Goal: Information Seeking & Learning: Learn about a topic

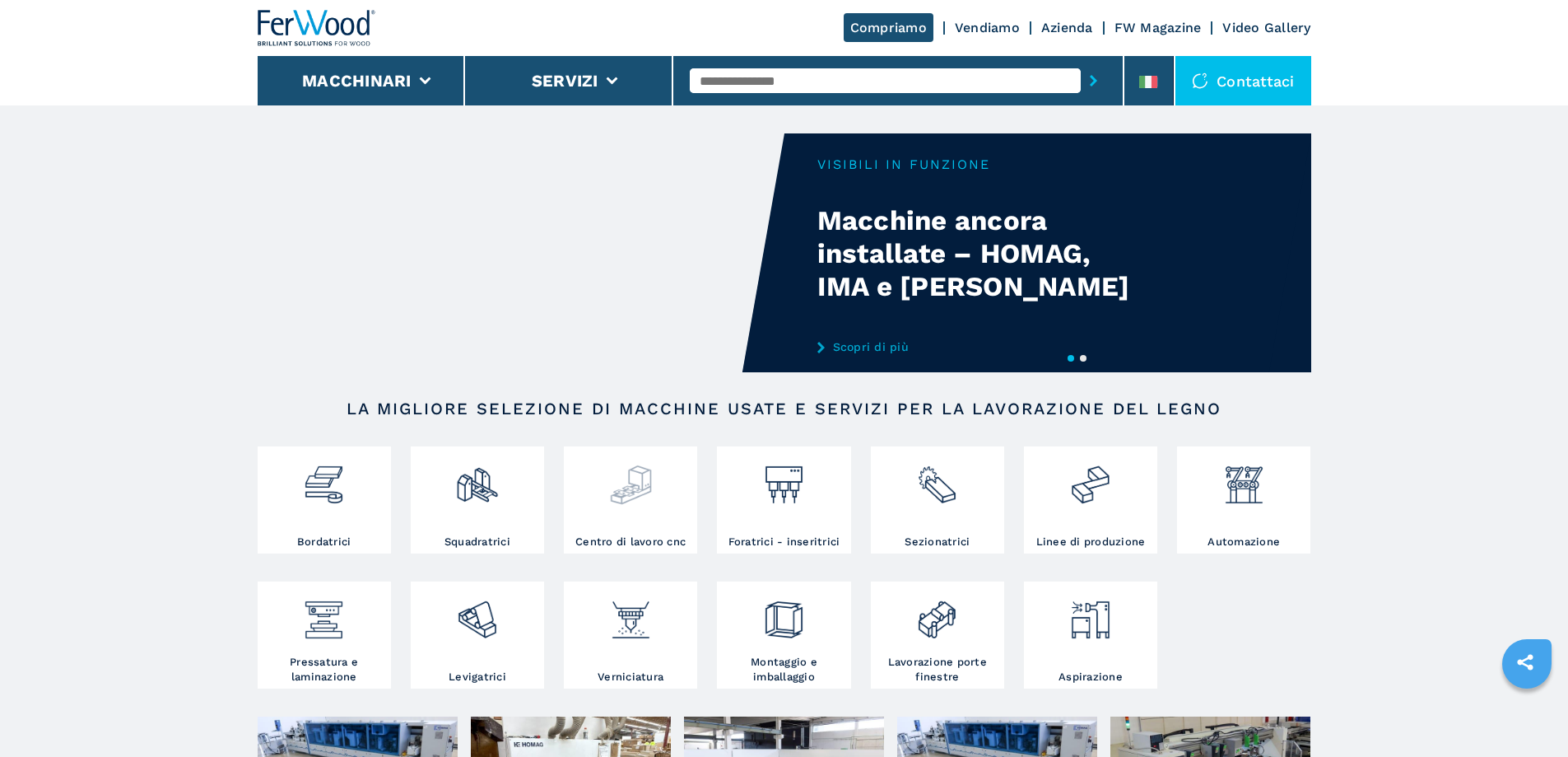
click at [617, 497] on img at bounding box center [630, 477] width 43 height 56
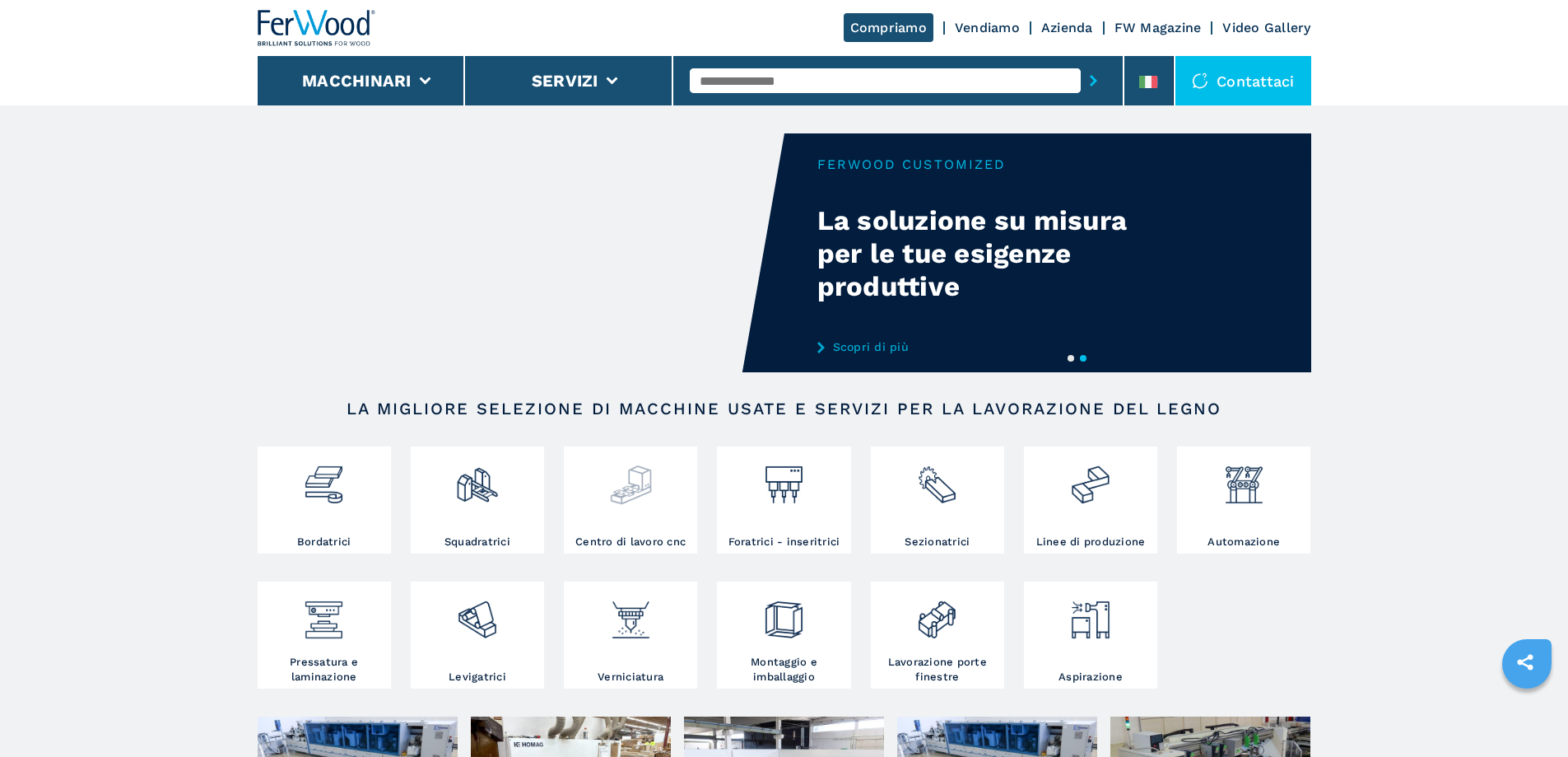
click at [641, 470] on img at bounding box center [630, 477] width 43 height 56
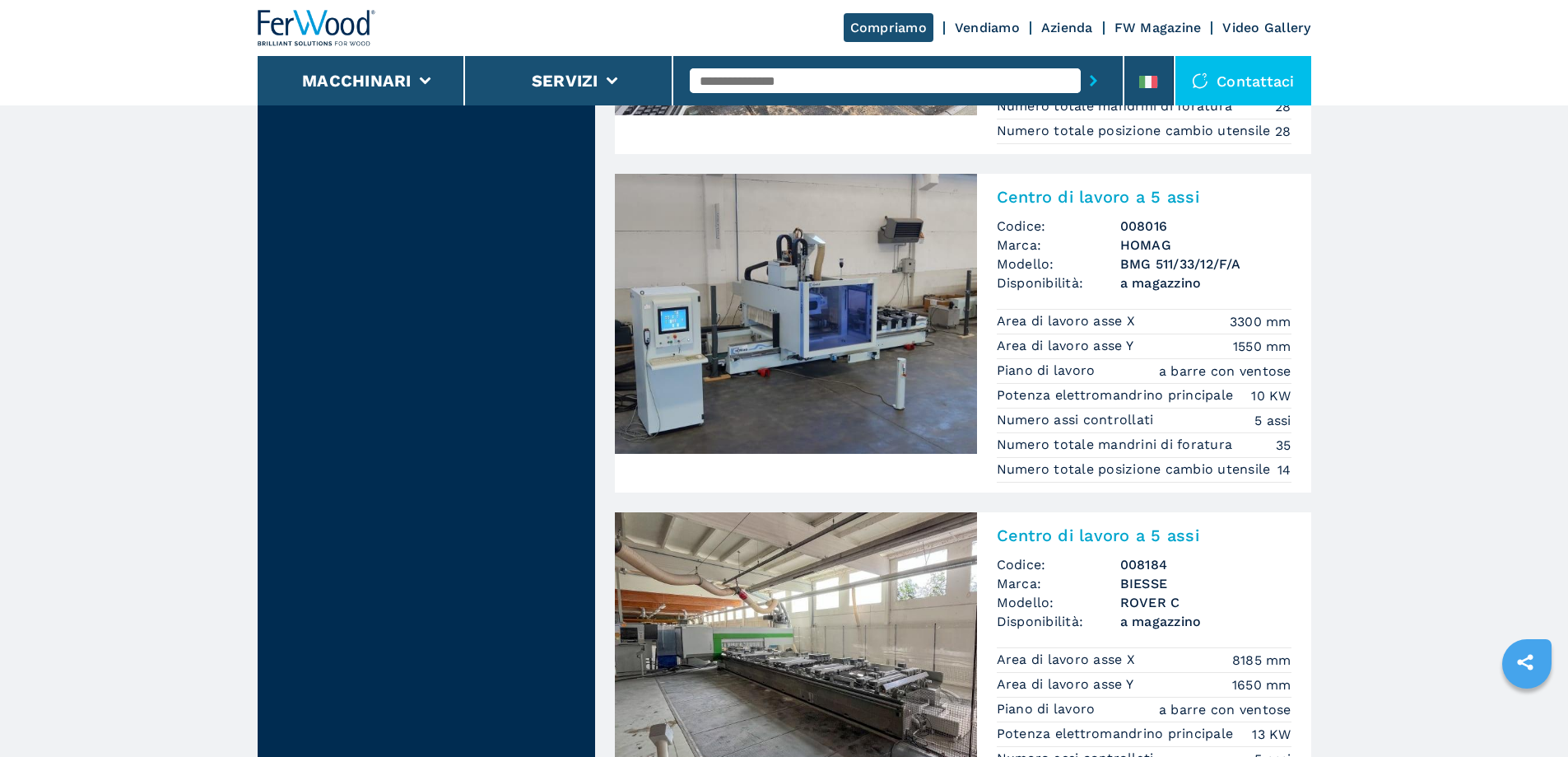
scroll to position [2223, 0]
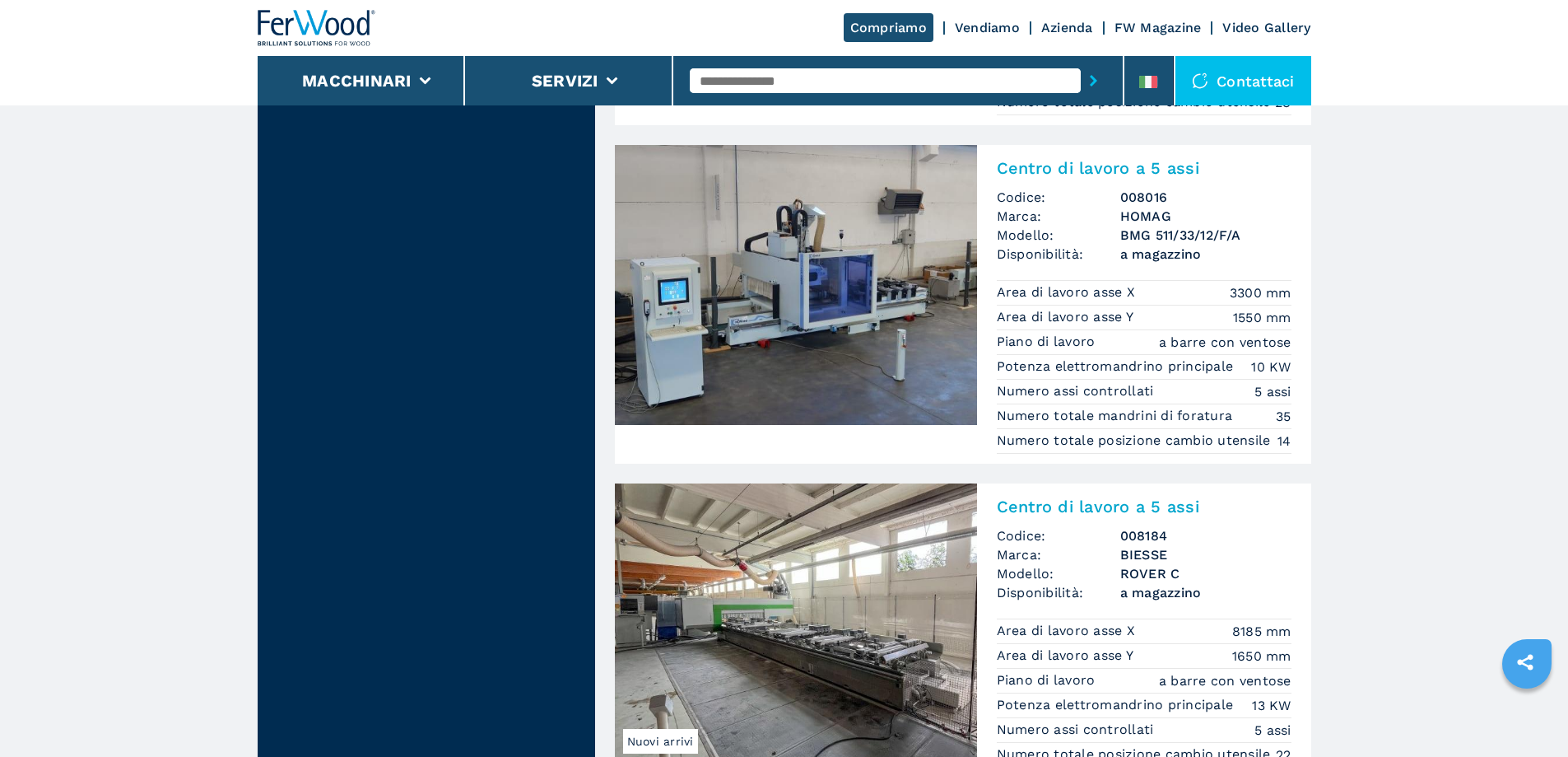
click at [1068, 178] on h2 "Centro di lavoro a 5 assi" at bounding box center [1144, 168] width 294 height 20
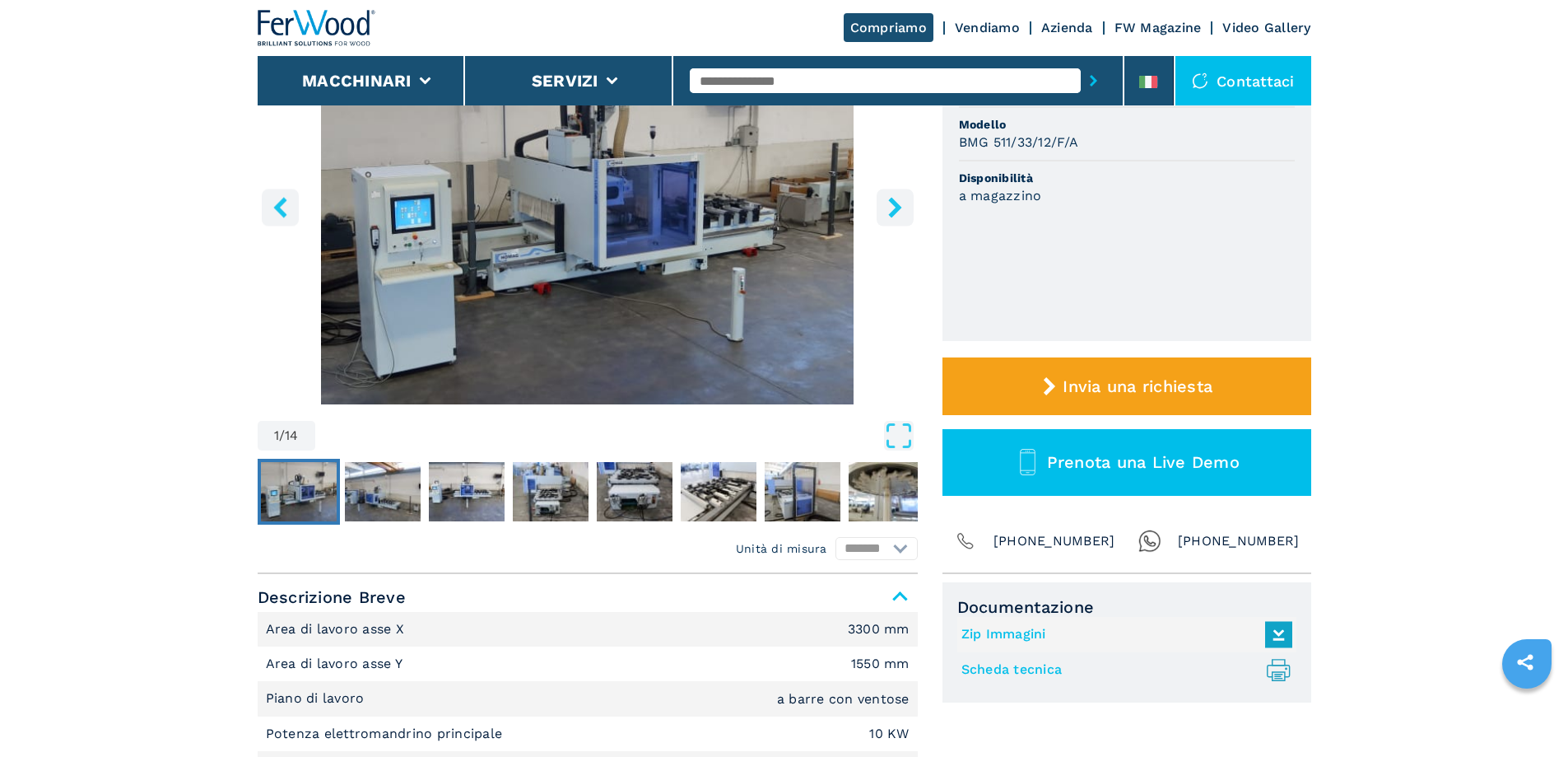
scroll to position [247, 0]
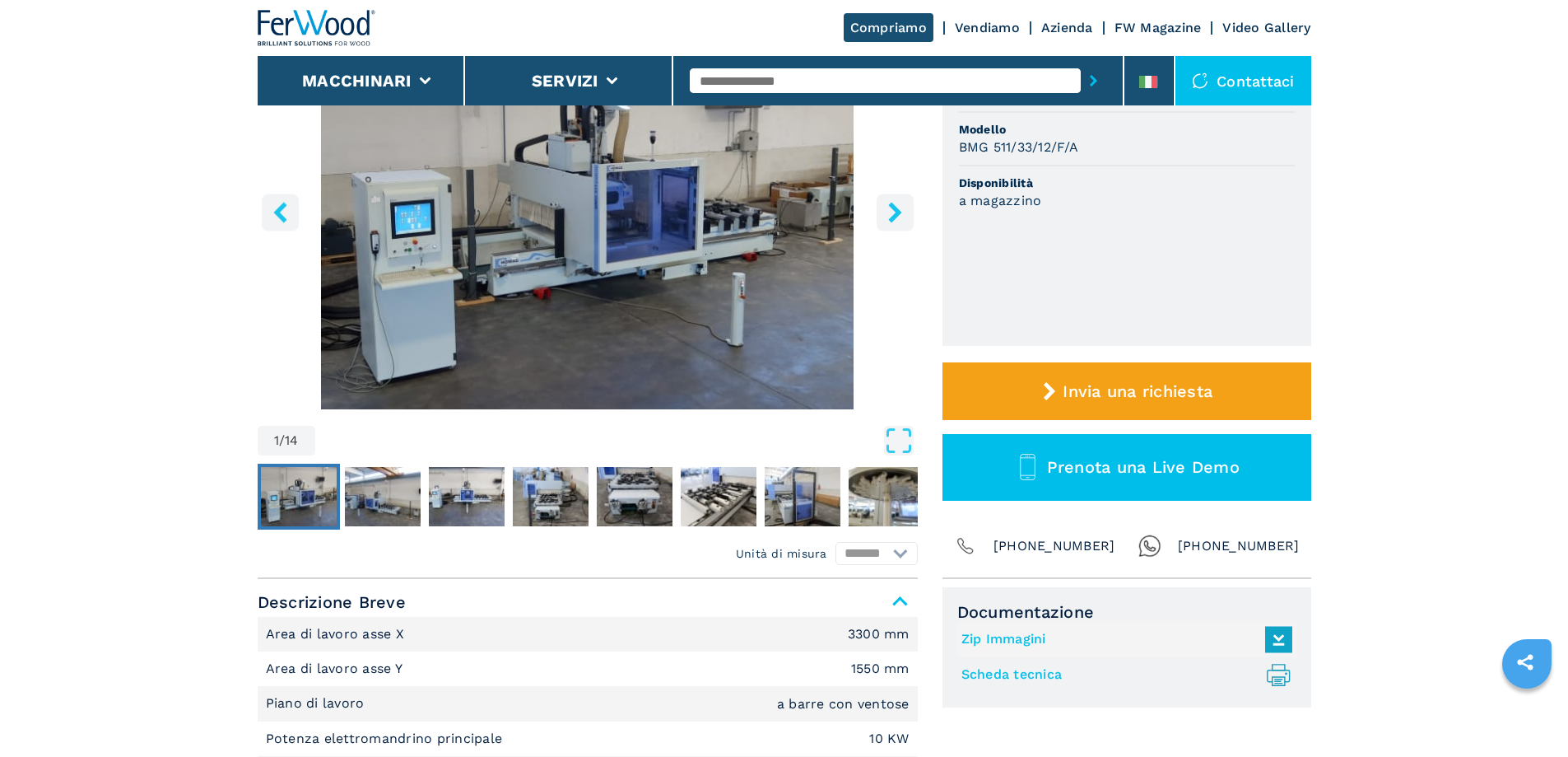
click at [608, 220] on img "Go to Slide 1" at bounding box center [588, 210] width 660 height 399
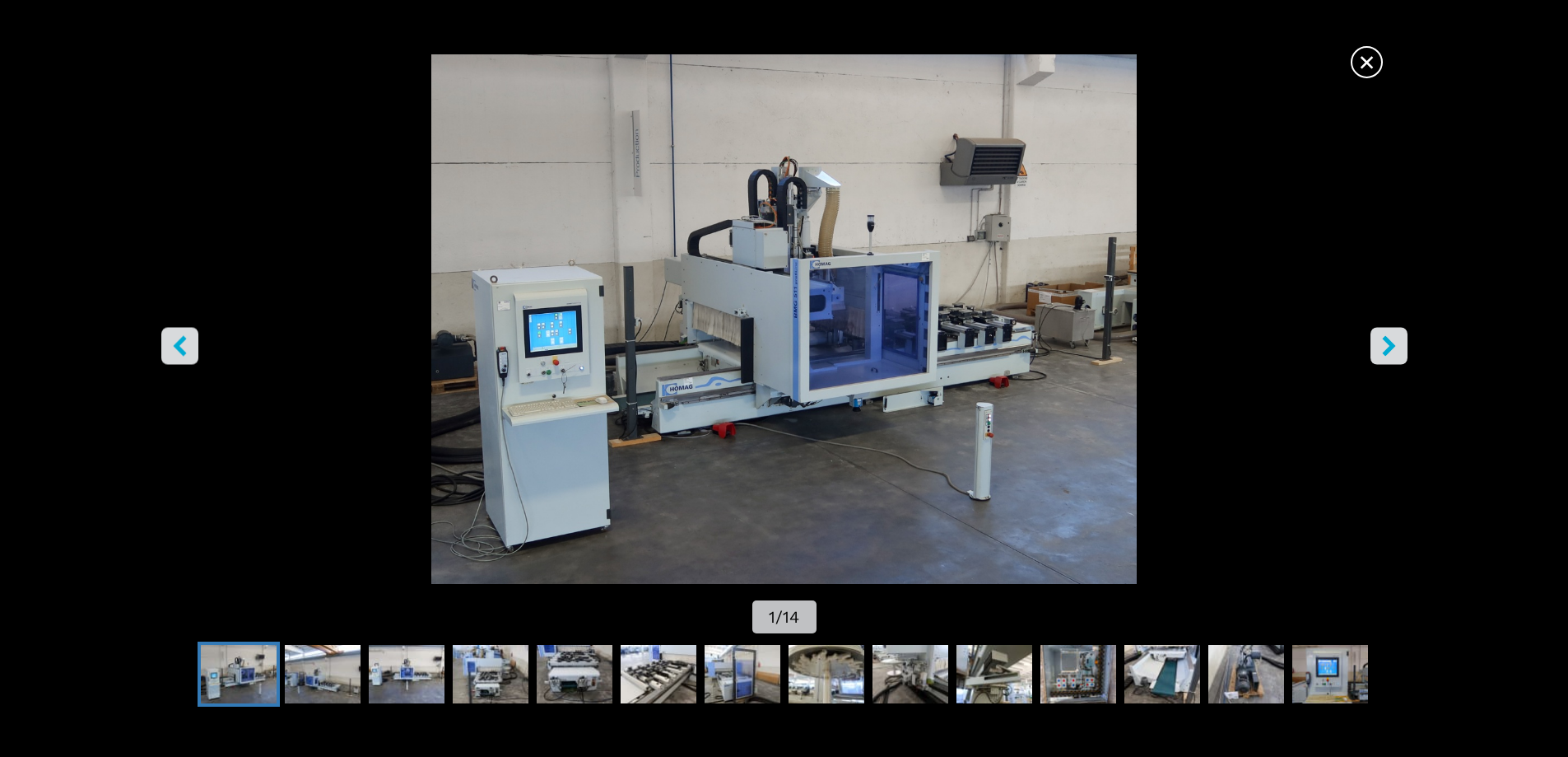
click at [1393, 349] on icon "right-button" at bounding box center [1388, 345] width 21 height 21
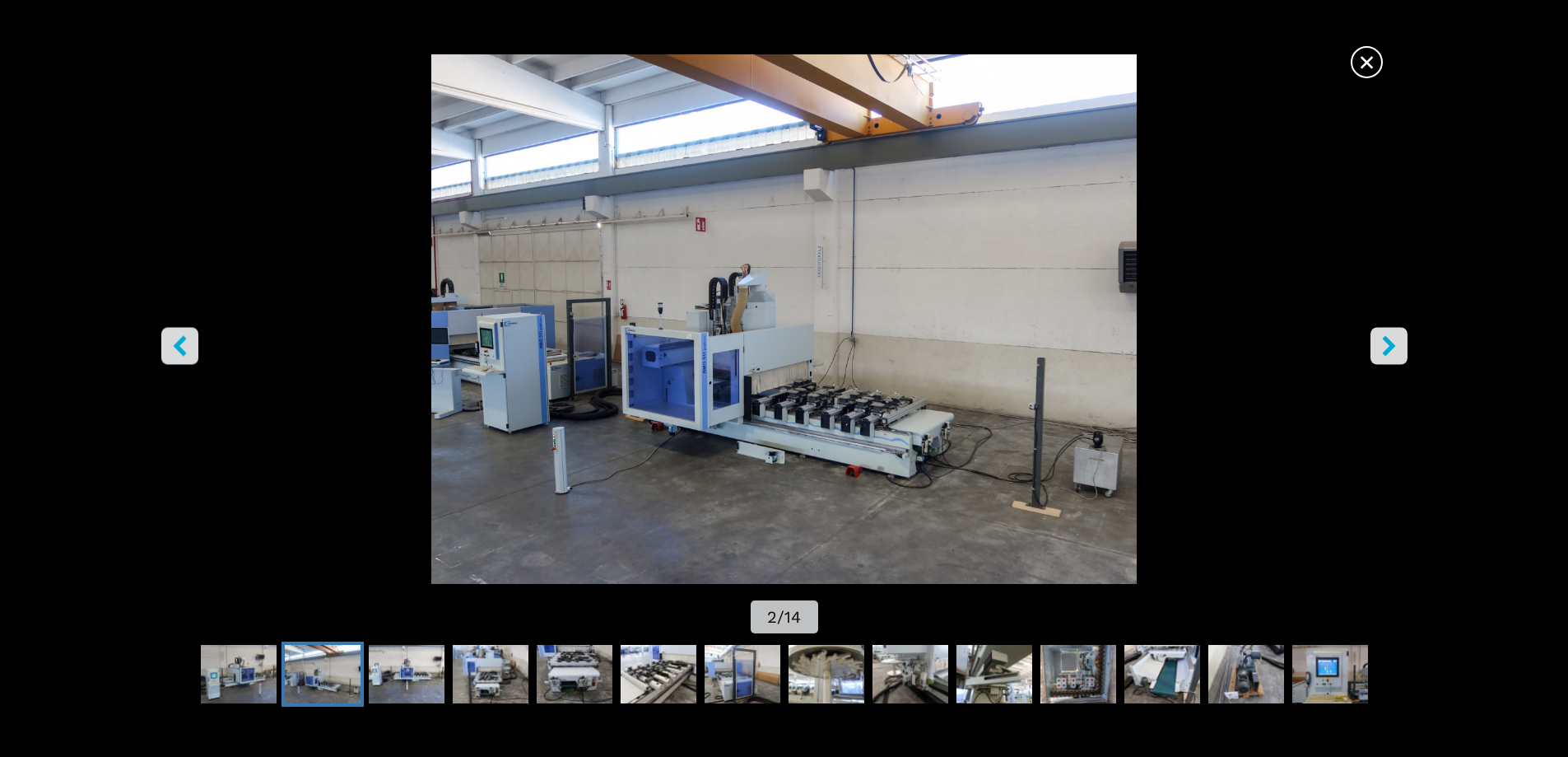
click at [1393, 349] on icon "right-button" at bounding box center [1388, 345] width 21 height 21
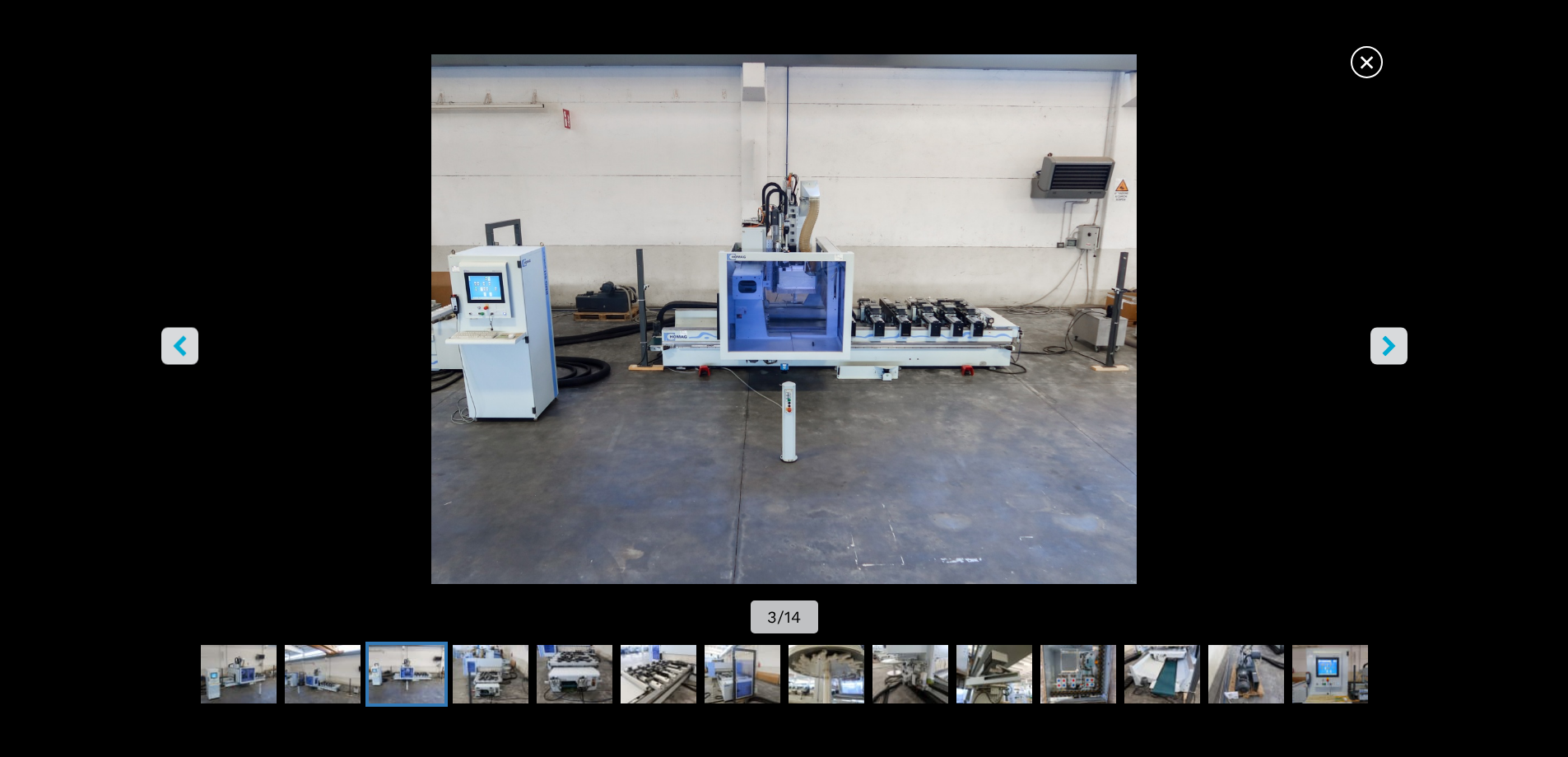
click at [724, 357] on img "Go to Slide 3" at bounding box center [783, 319] width 1411 height 529
click at [1390, 339] on icon "right-button" at bounding box center [1388, 345] width 21 height 21
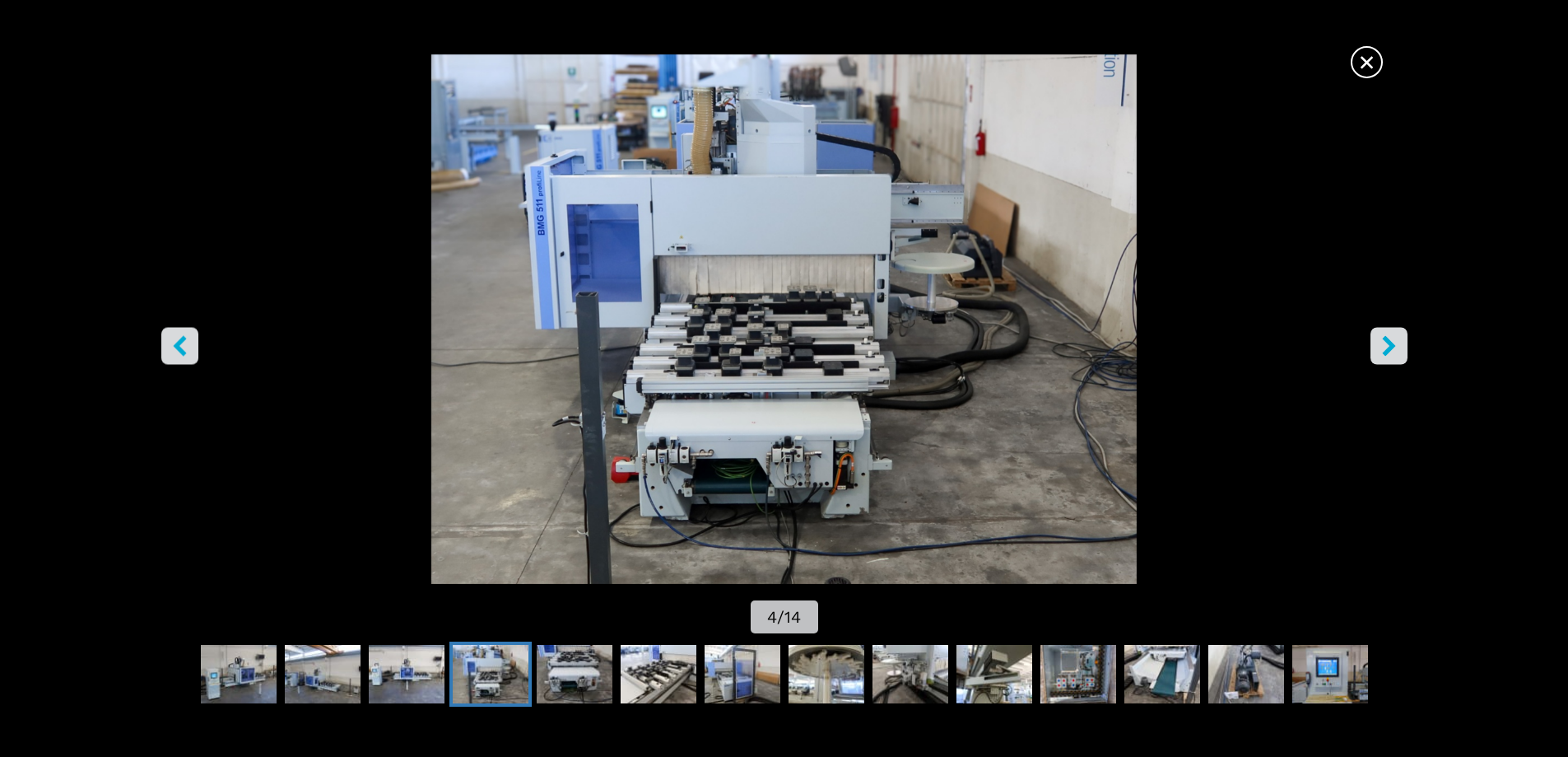
click at [1387, 343] on icon "right-button" at bounding box center [1388, 345] width 13 height 21
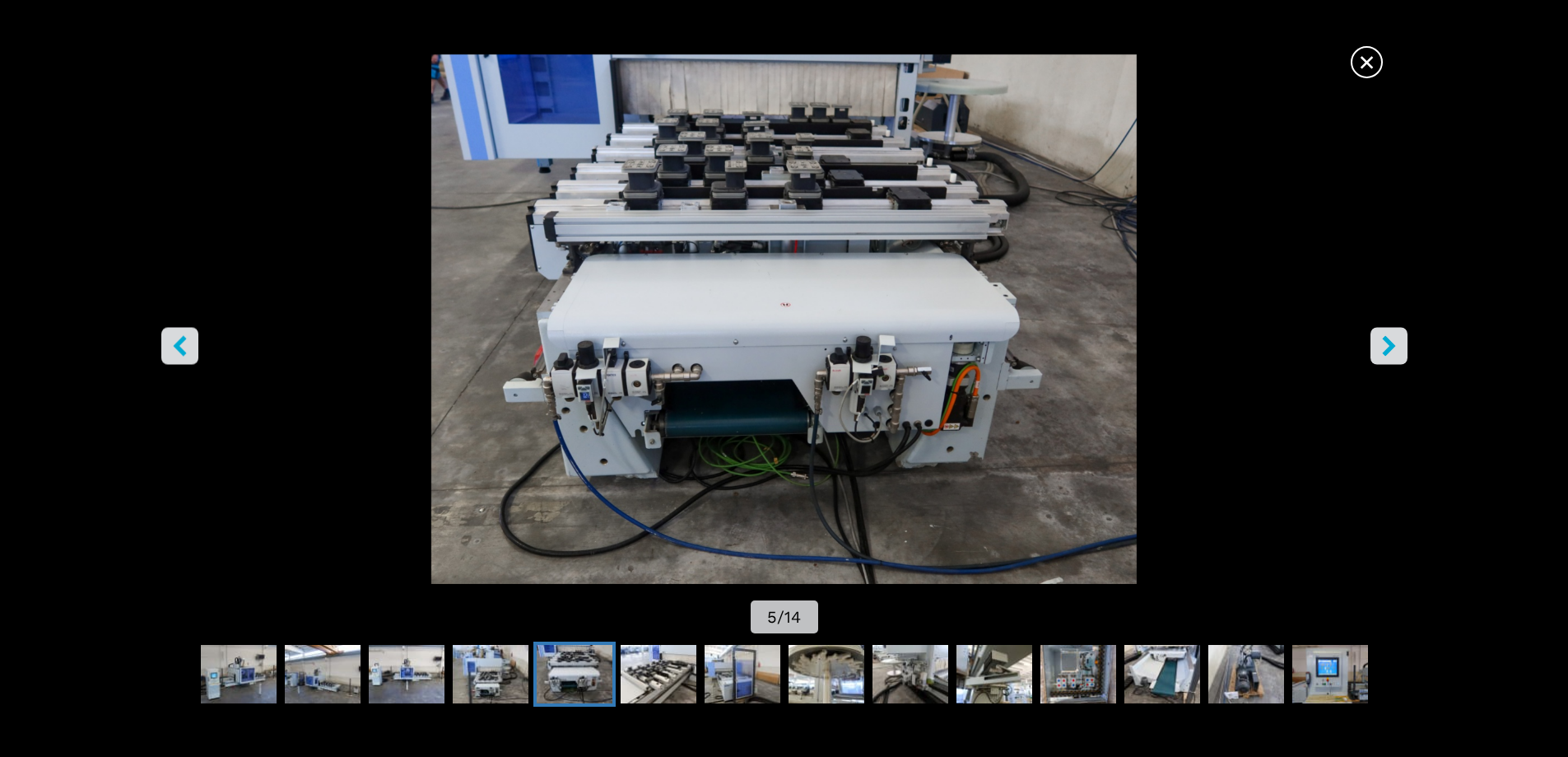
click at [1403, 353] on button "right-button" at bounding box center [1388, 345] width 37 height 37
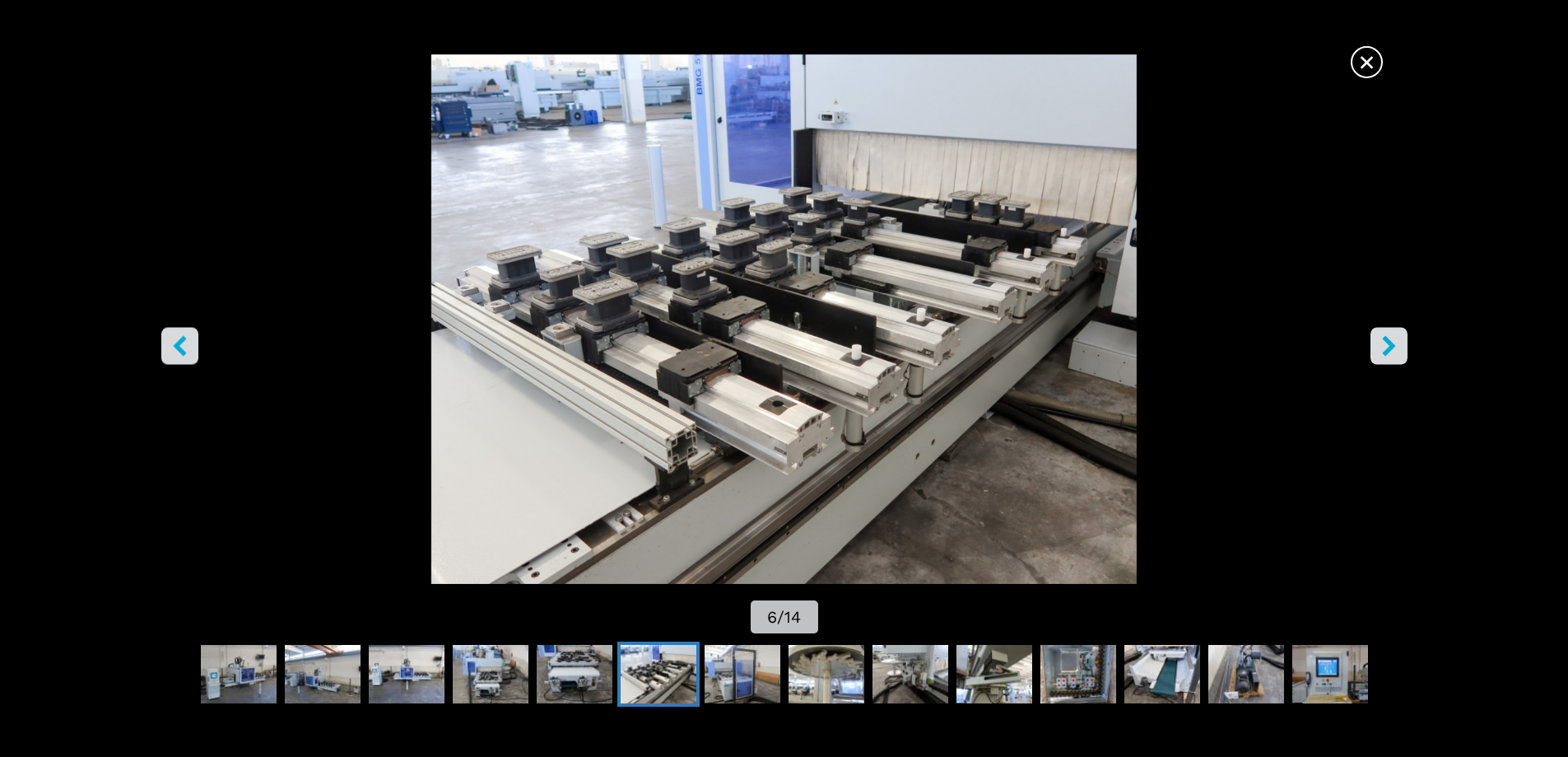
click at [1403, 353] on button "right-button" at bounding box center [1388, 345] width 37 height 37
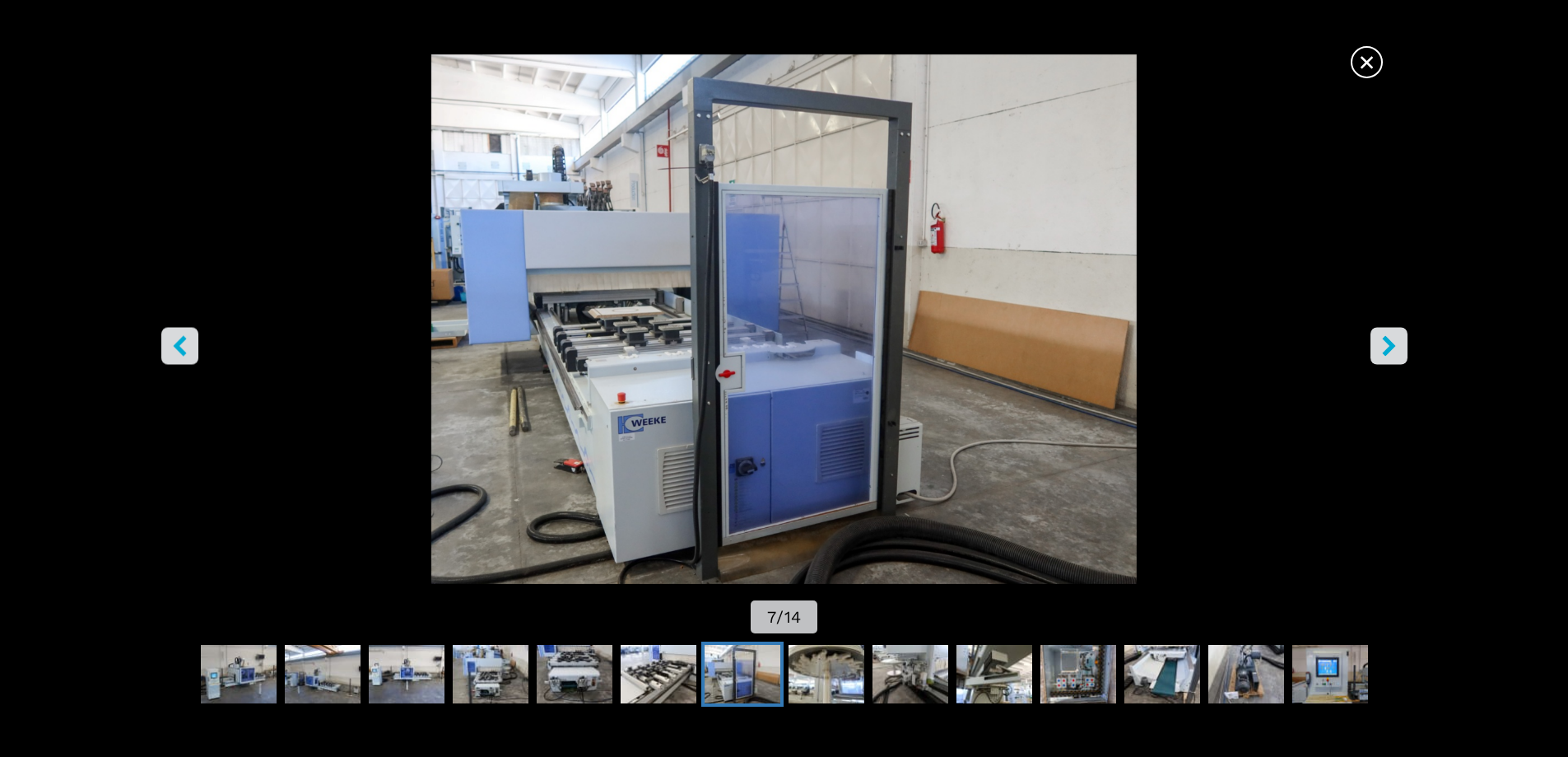
click at [1401, 353] on button "right-button" at bounding box center [1388, 345] width 37 height 37
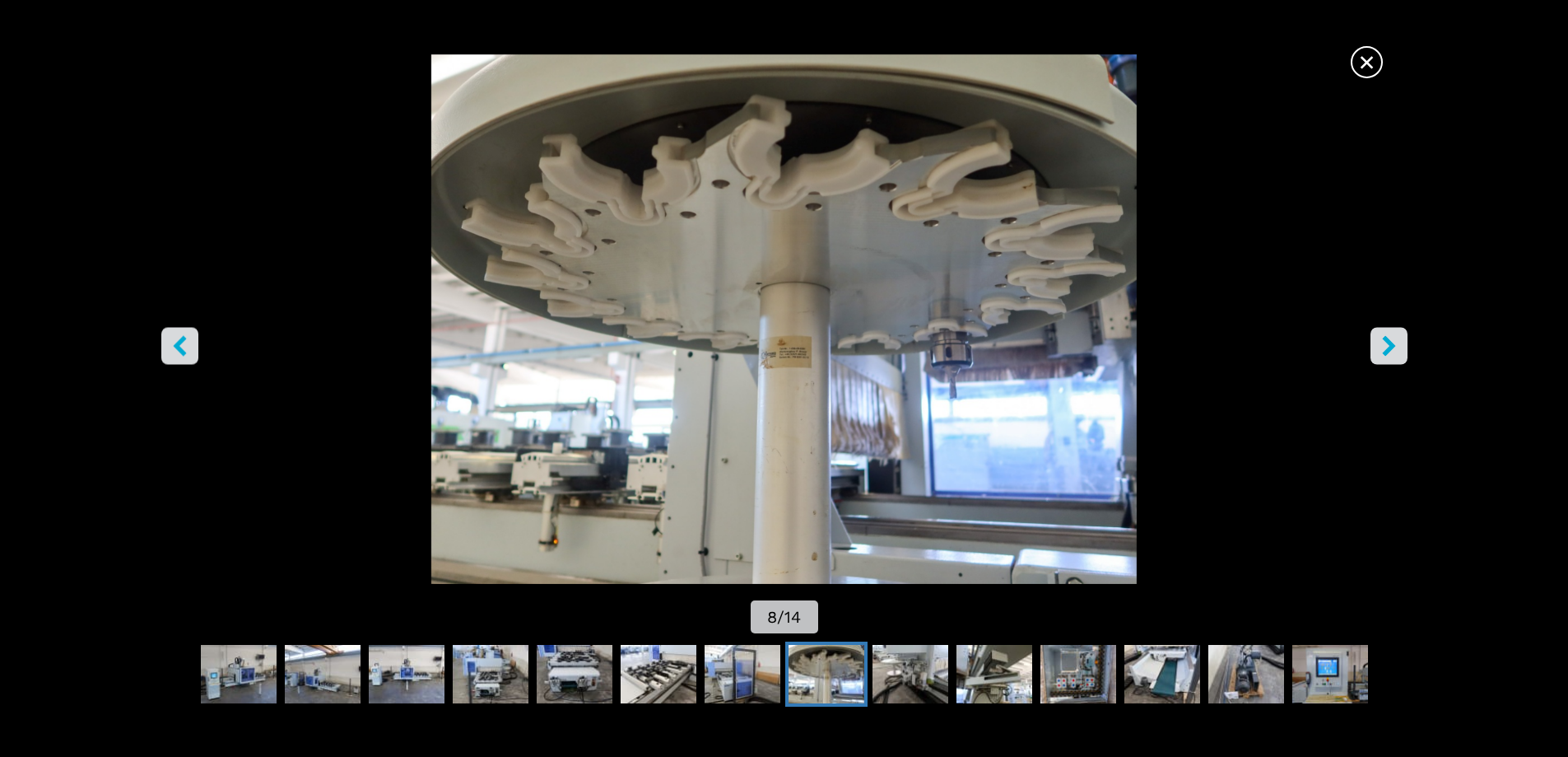
click at [1401, 353] on button "right-button" at bounding box center [1388, 345] width 37 height 37
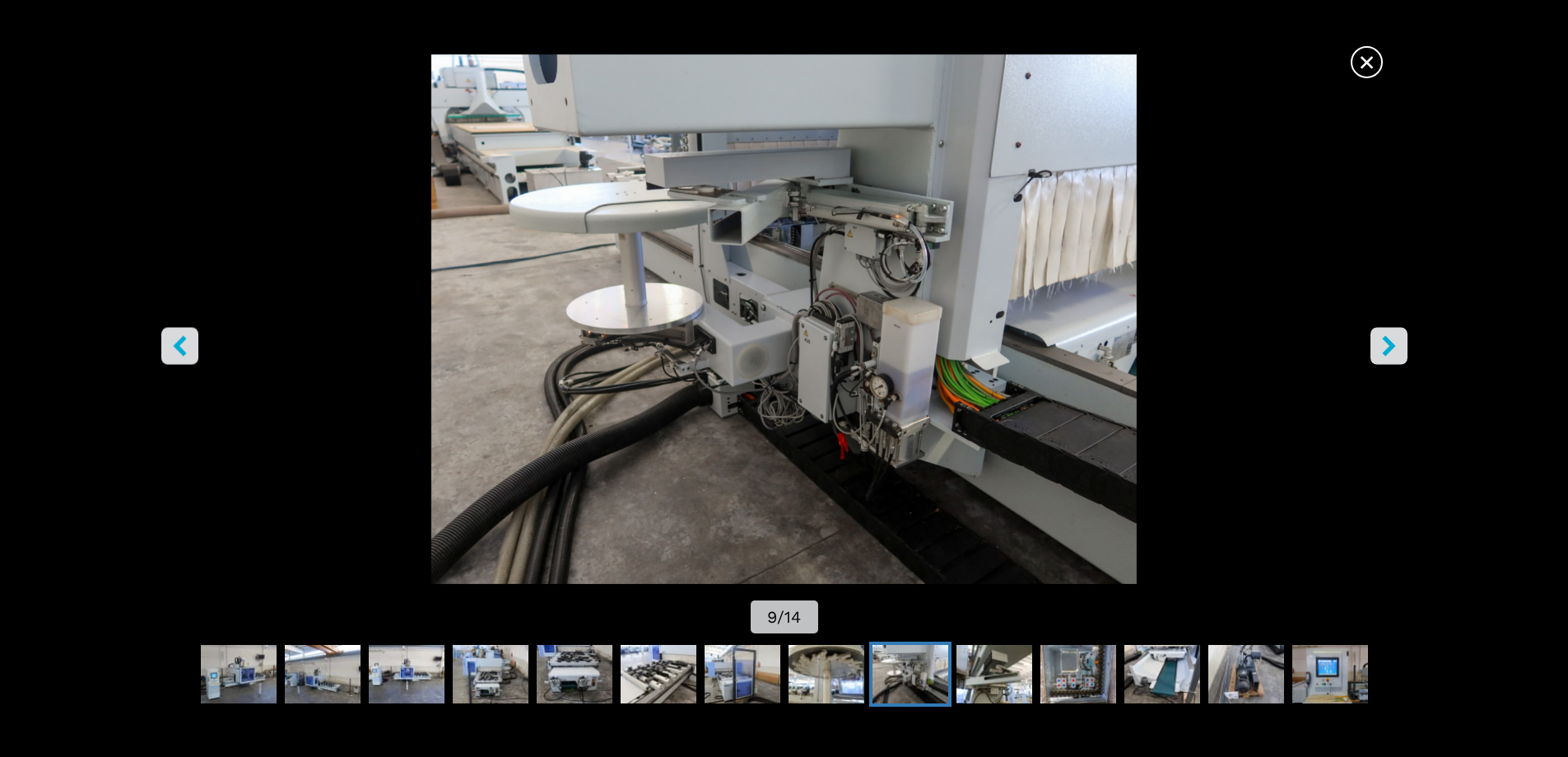
click at [1401, 353] on button "right-button" at bounding box center [1388, 345] width 37 height 37
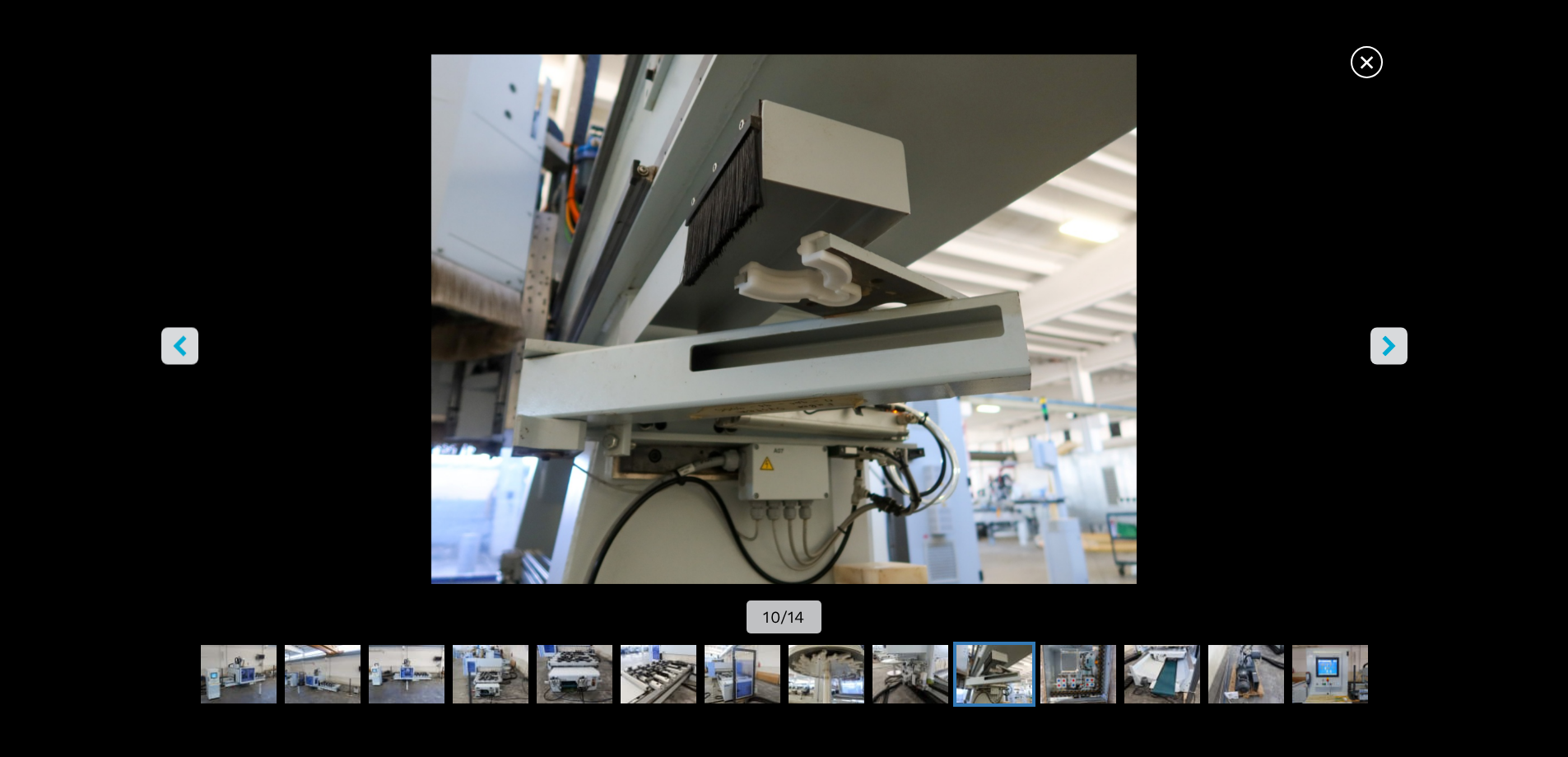
click at [1391, 359] on button "right-button" at bounding box center [1388, 345] width 37 height 37
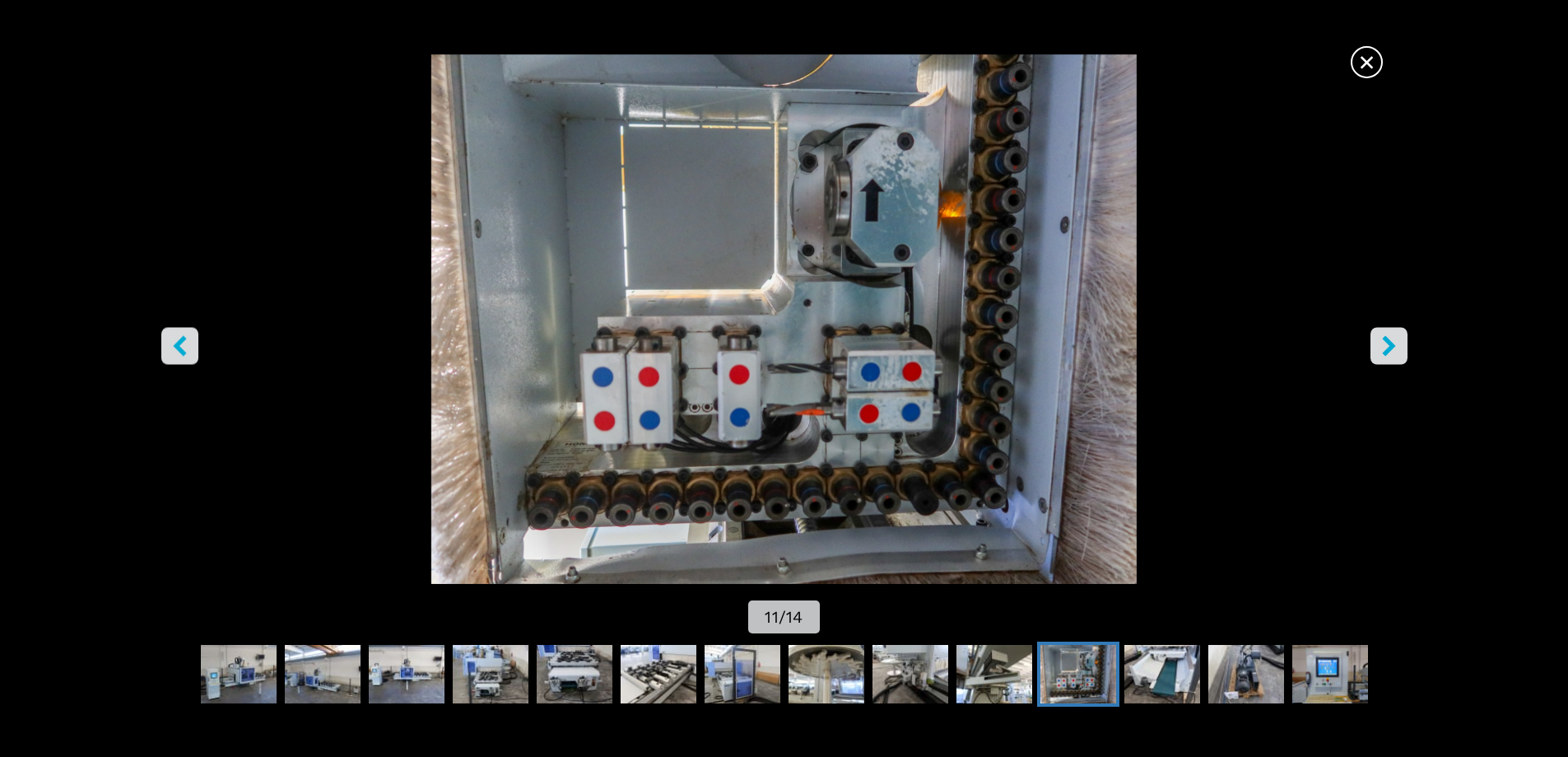
click at [1391, 359] on button "right-button" at bounding box center [1388, 345] width 37 height 37
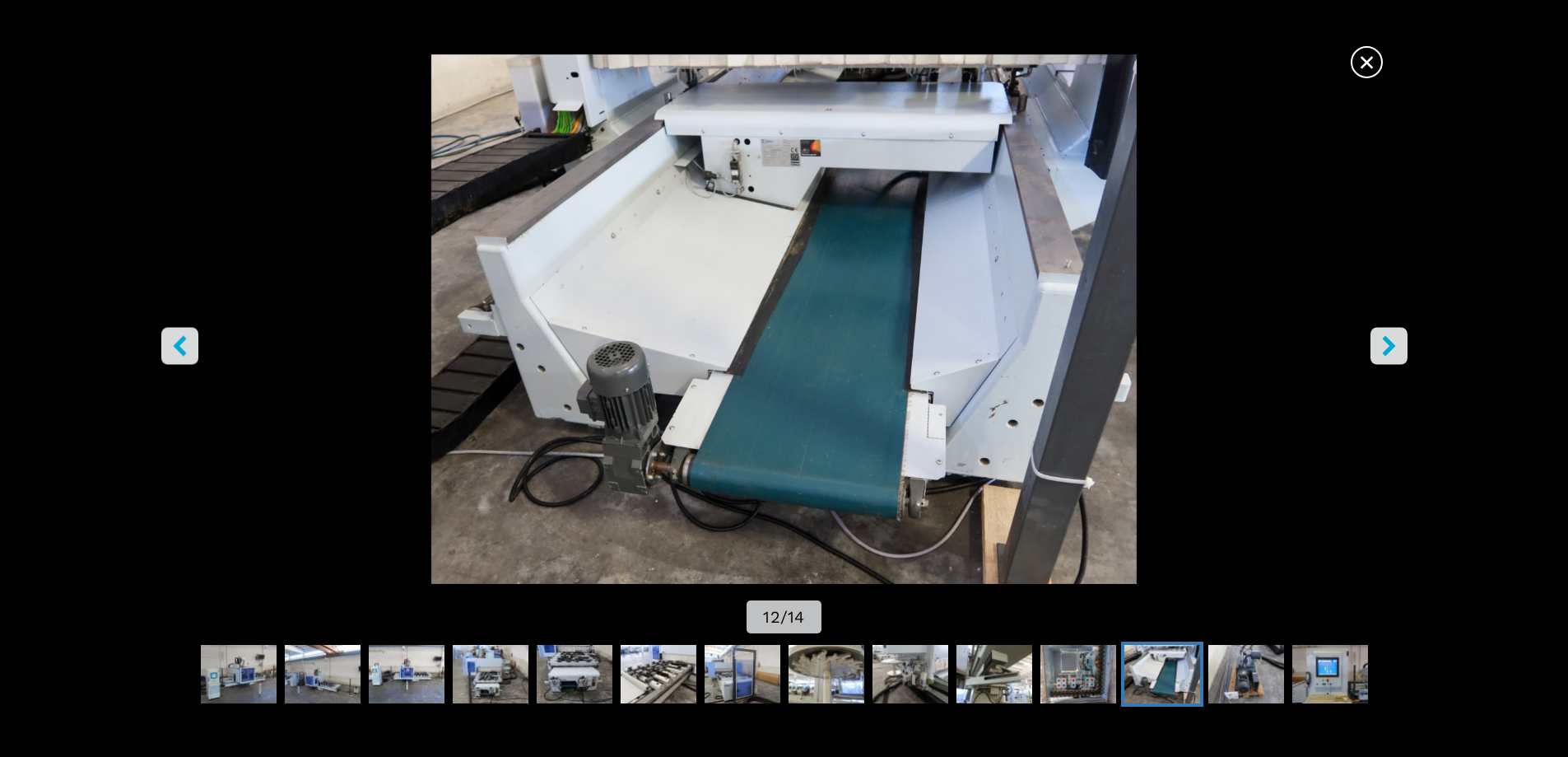
click at [1391, 359] on button "right-button" at bounding box center [1388, 345] width 37 height 37
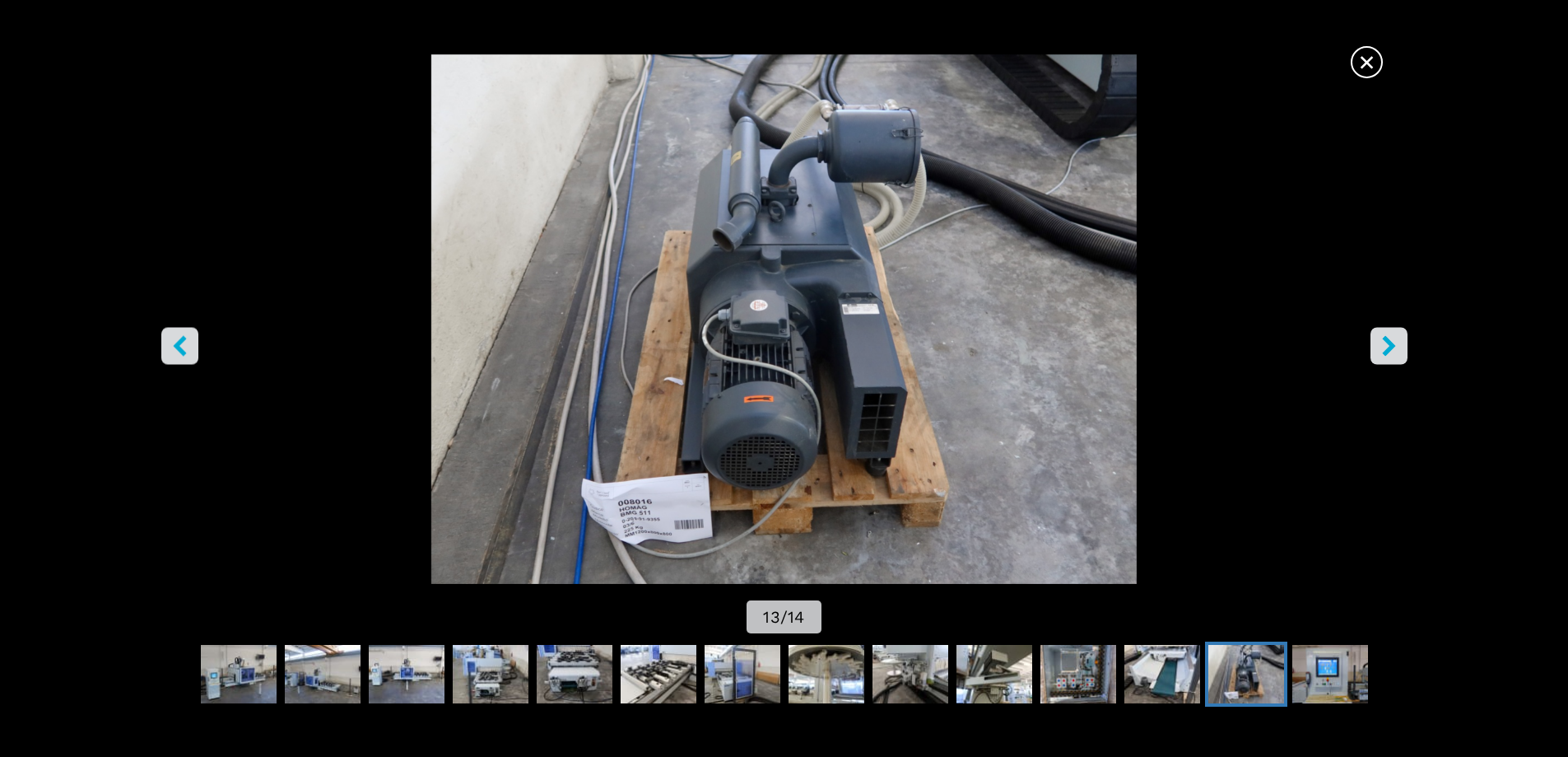
click at [1391, 359] on button "right-button" at bounding box center [1388, 345] width 37 height 37
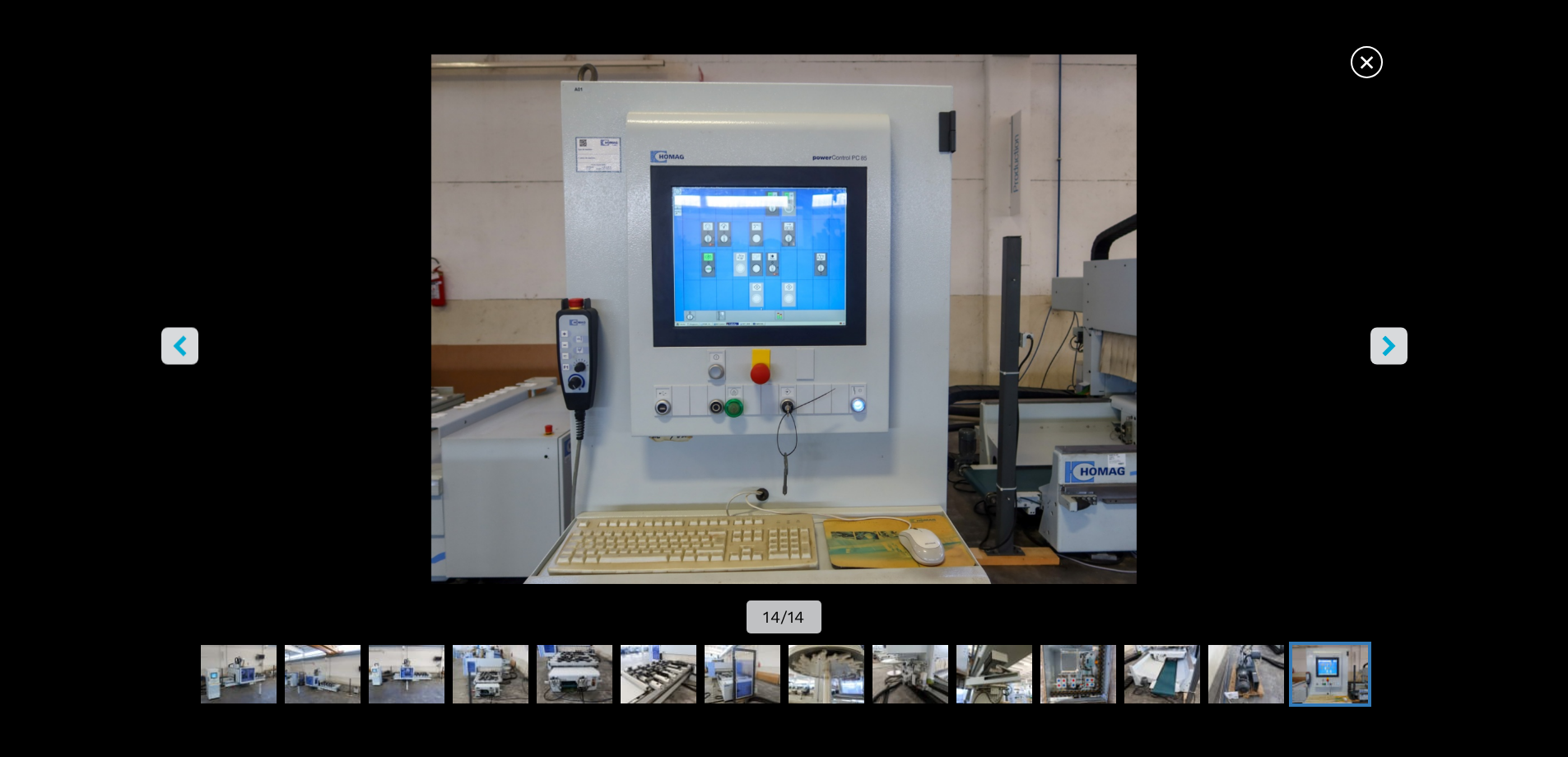
click at [1391, 359] on button "right-button" at bounding box center [1388, 345] width 37 height 37
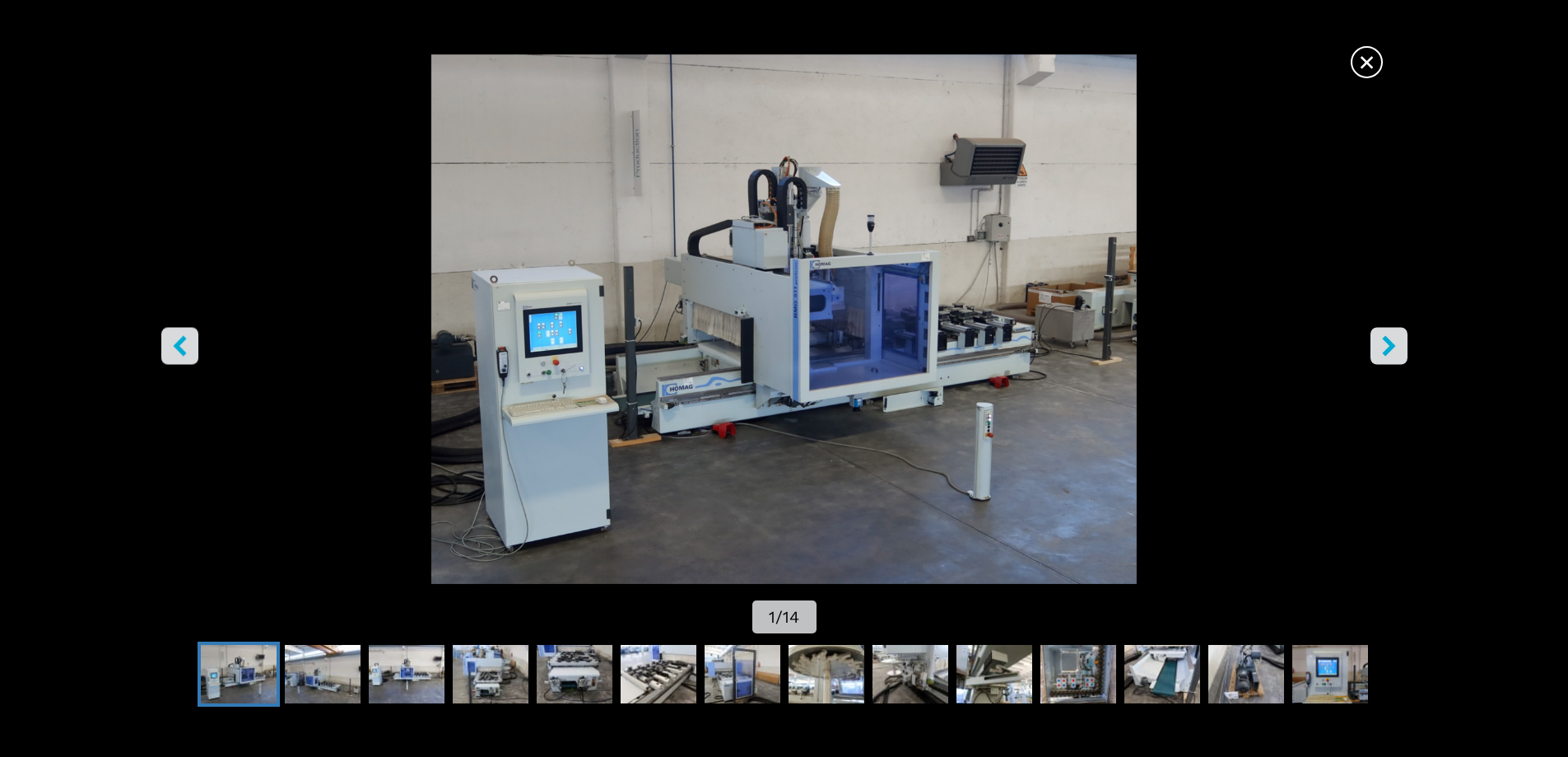
click at [1391, 359] on button "right-button" at bounding box center [1388, 345] width 37 height 37
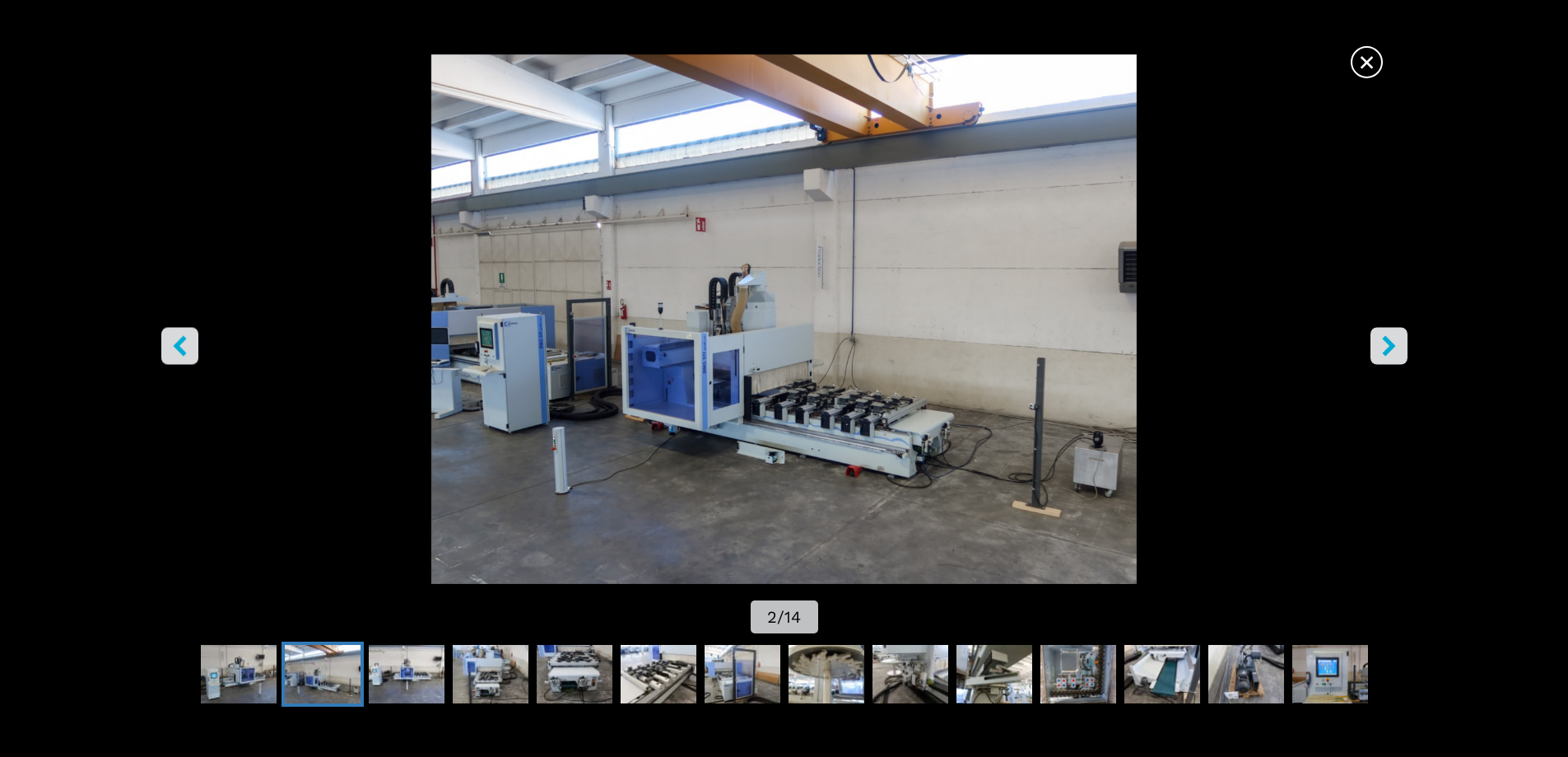
click at [1391, 359] on button "right-button" at bounding box center [1388, 345] width 37 height 37
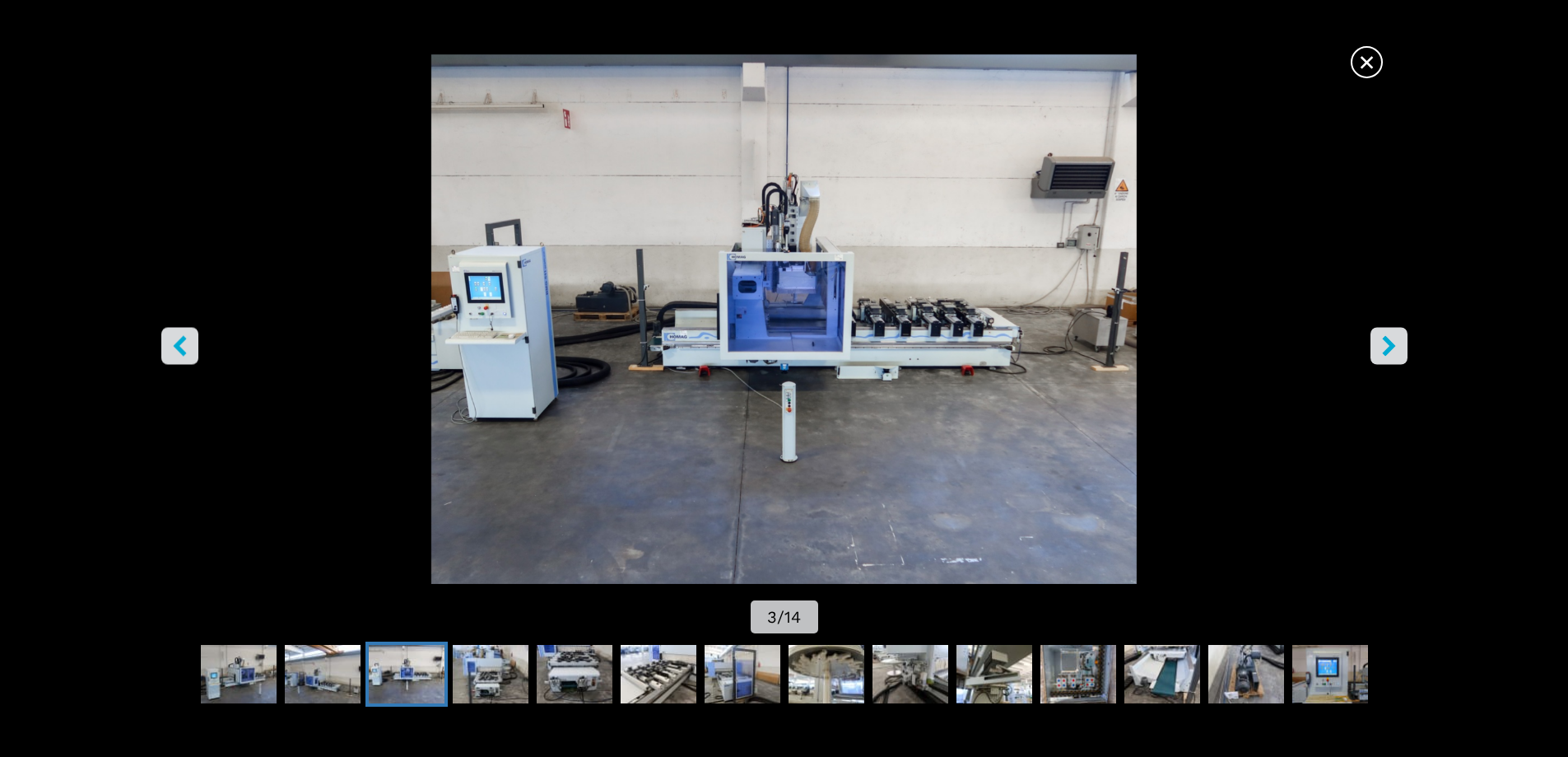
click at [1394, 358] on button "right-button" at bounding box center [1388, 345] width 37 height 37
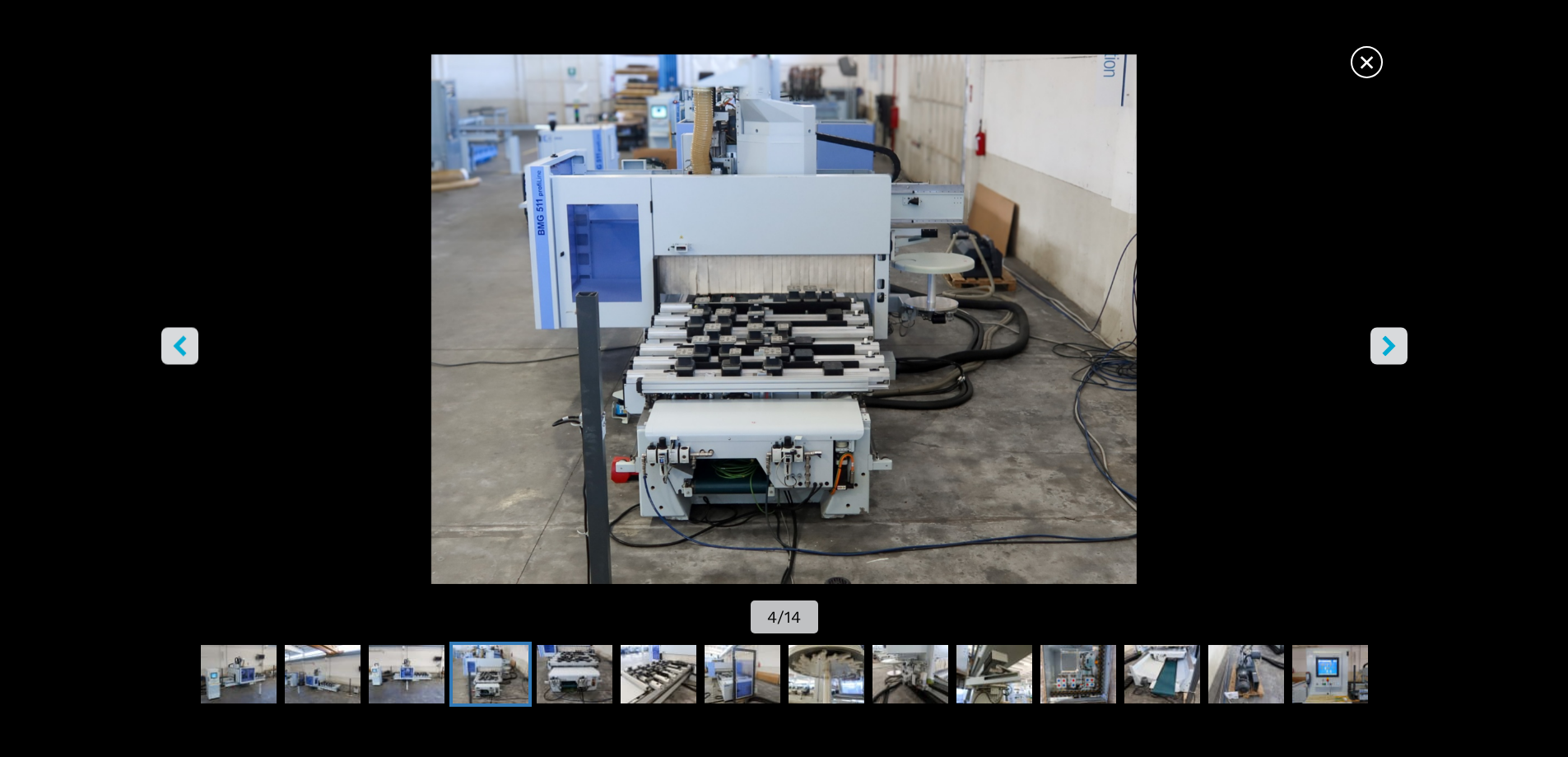
click at [1368, 65] on span "×" at bounding box center [1366, 58] width 29 height 29
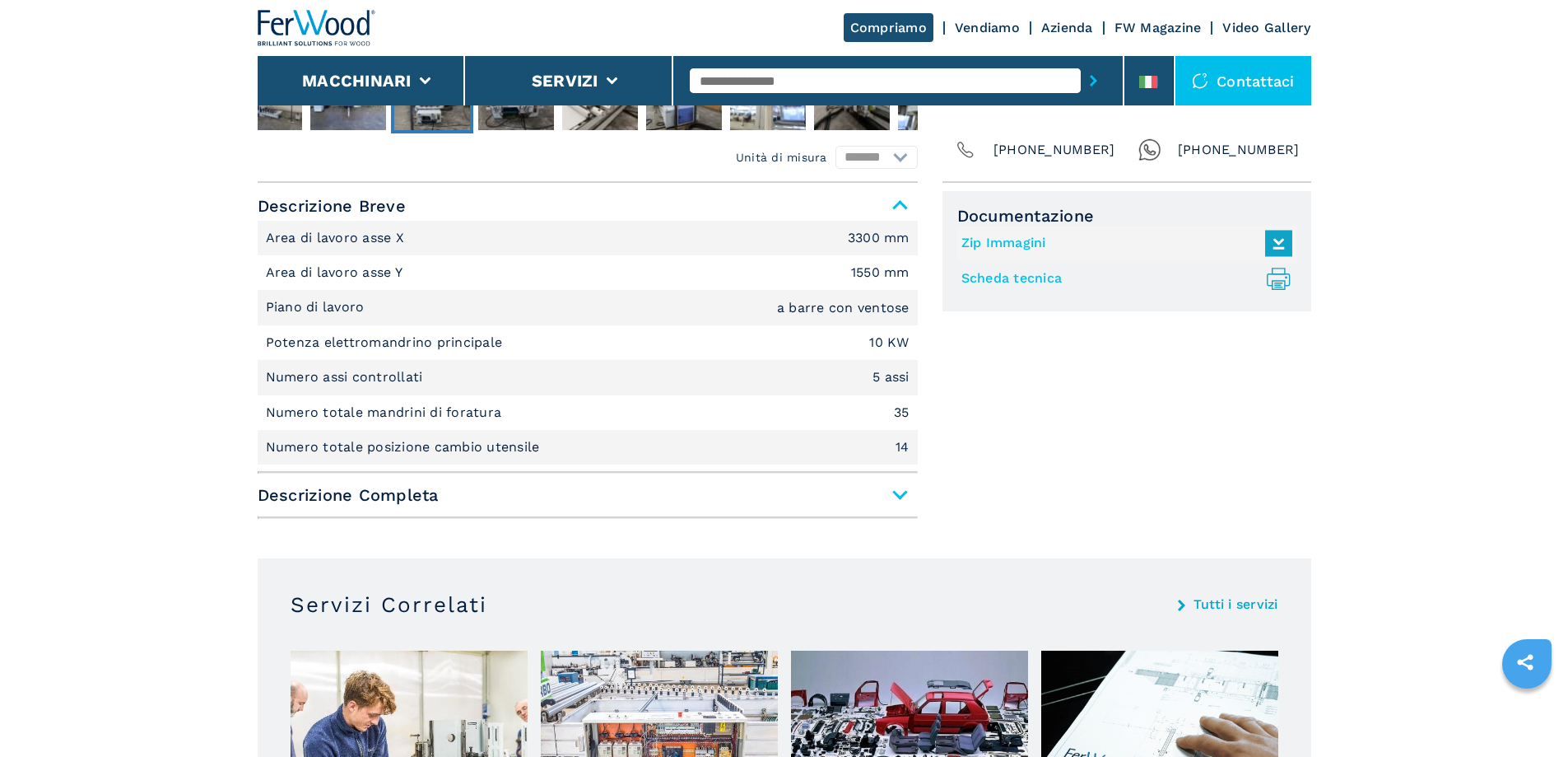
scroll to position [659, 0]
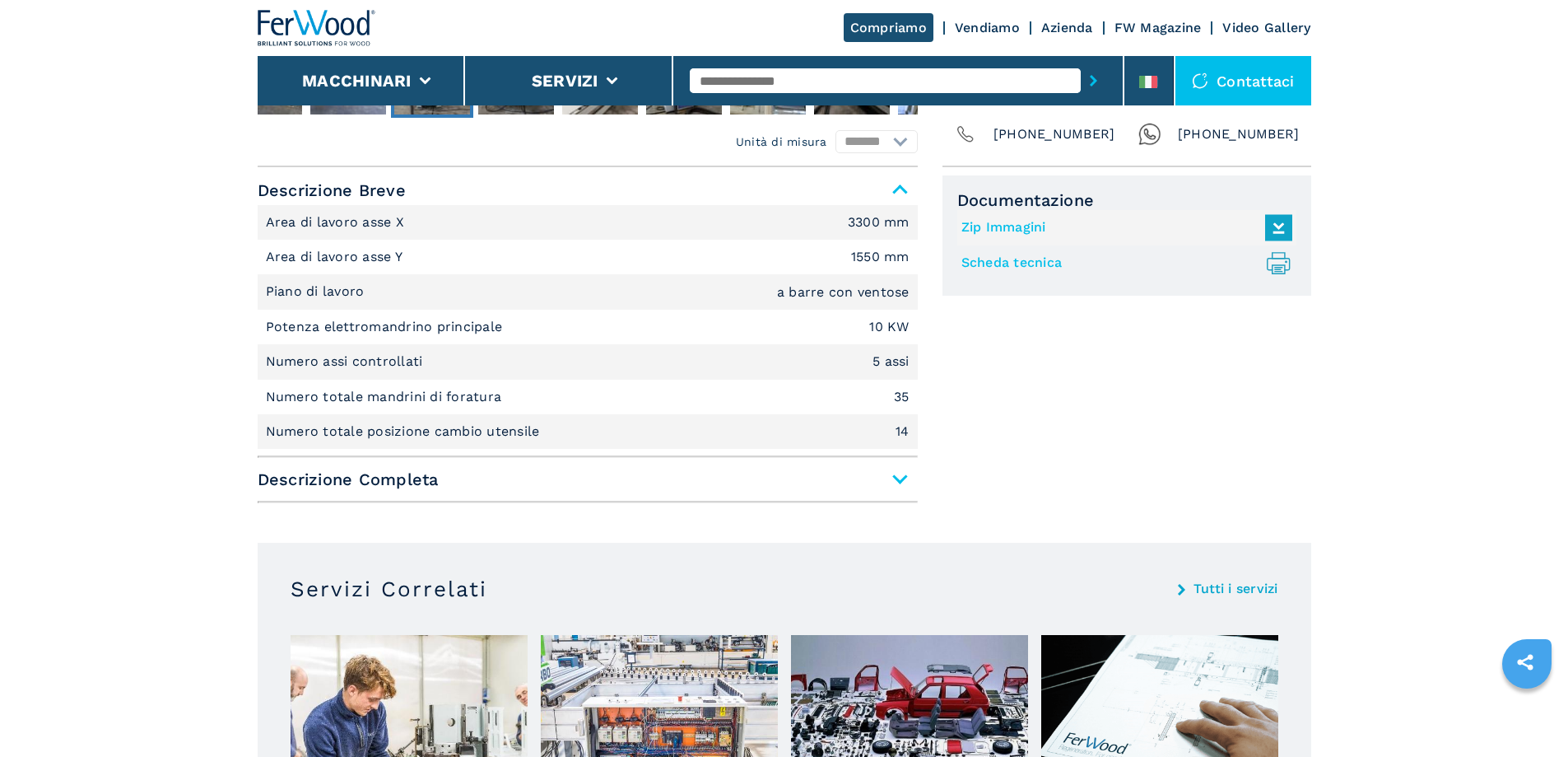
click at [897, 483] on span "Descrizione Completa" at bounding box center [588, 479] width 660 height 30
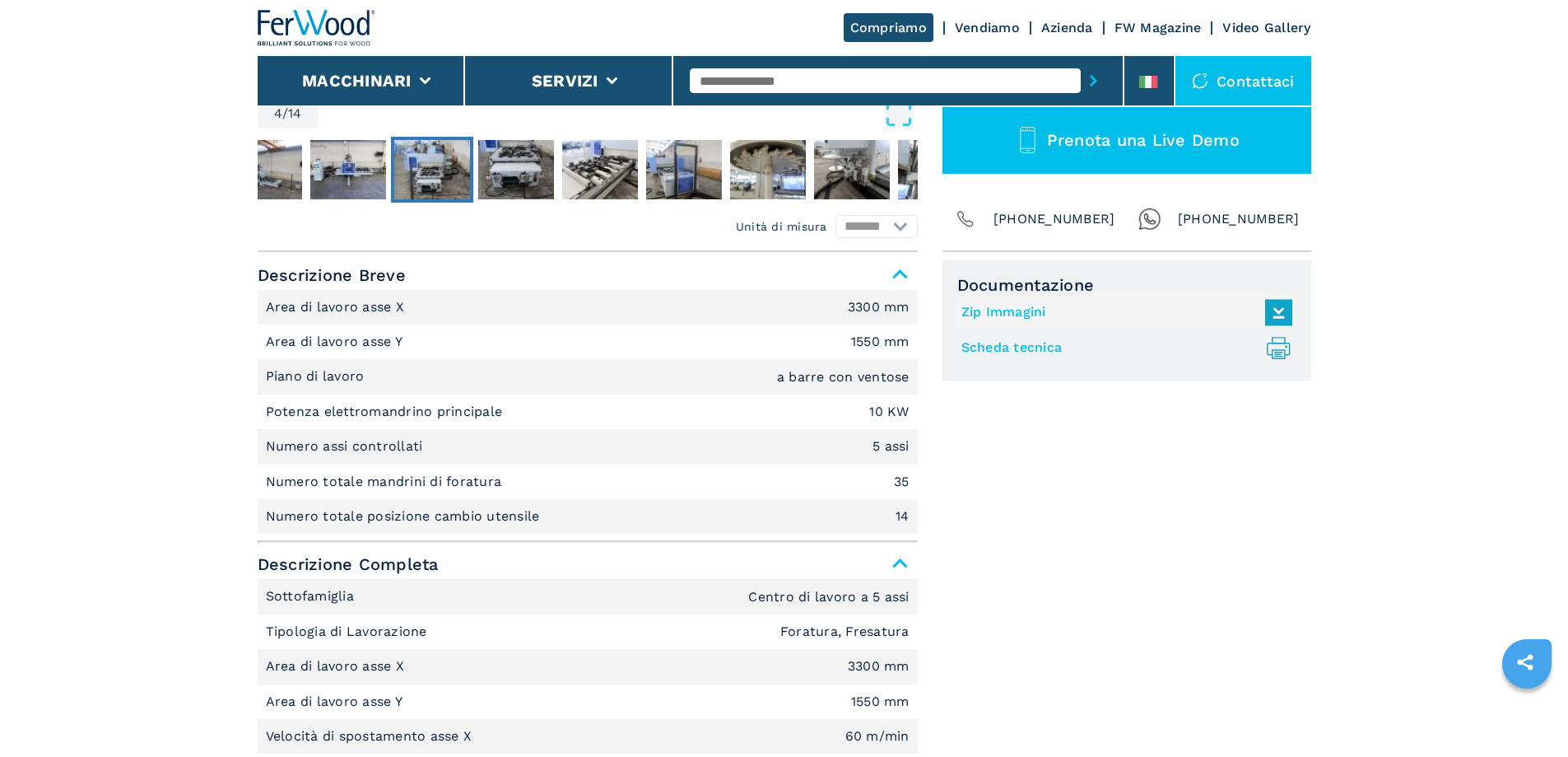
scroll to position [576, 0]
